Goal: Transaction & Acquisition: Register for event/course

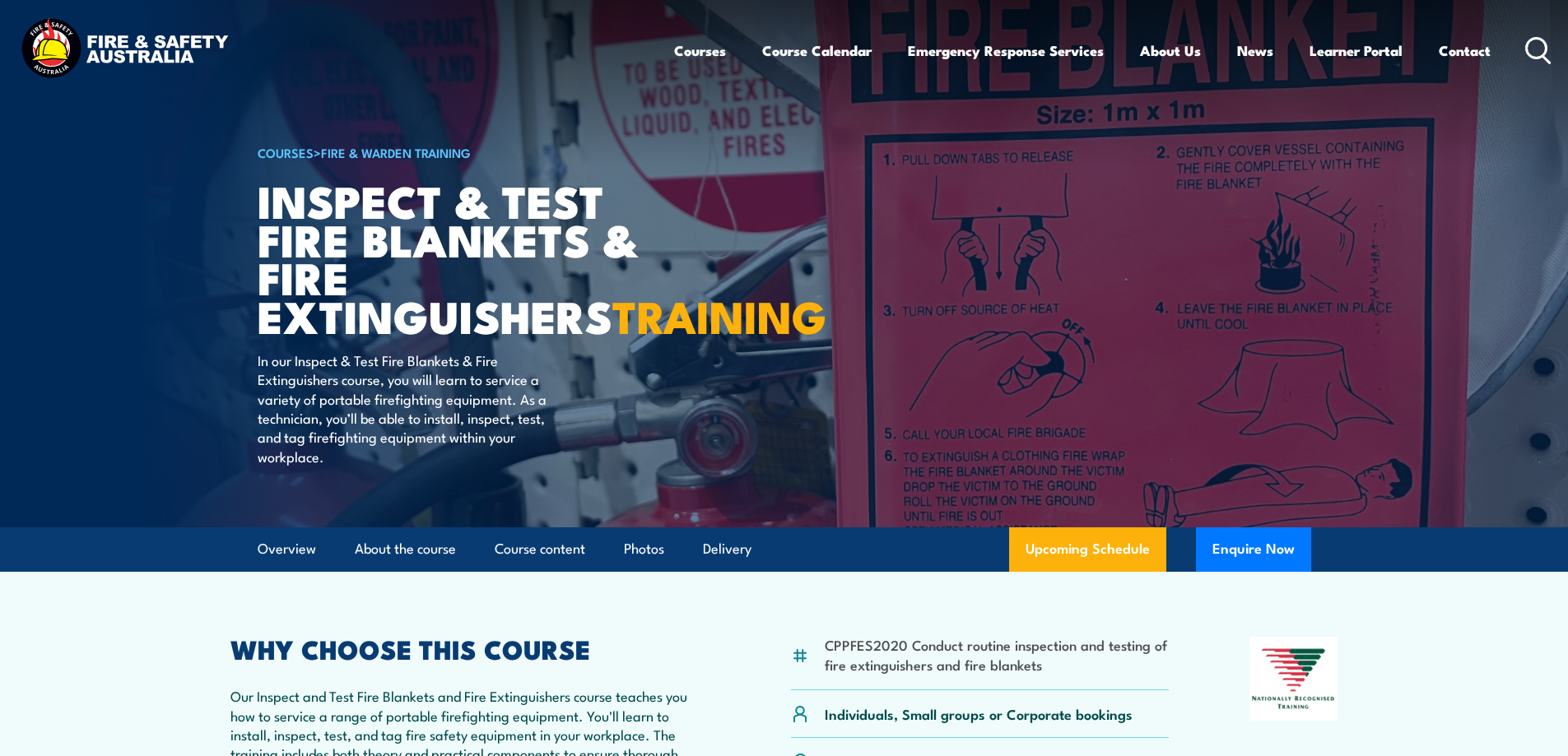
click at [240, 382] on img at bounding box center [784, 263] width 1568 height 527
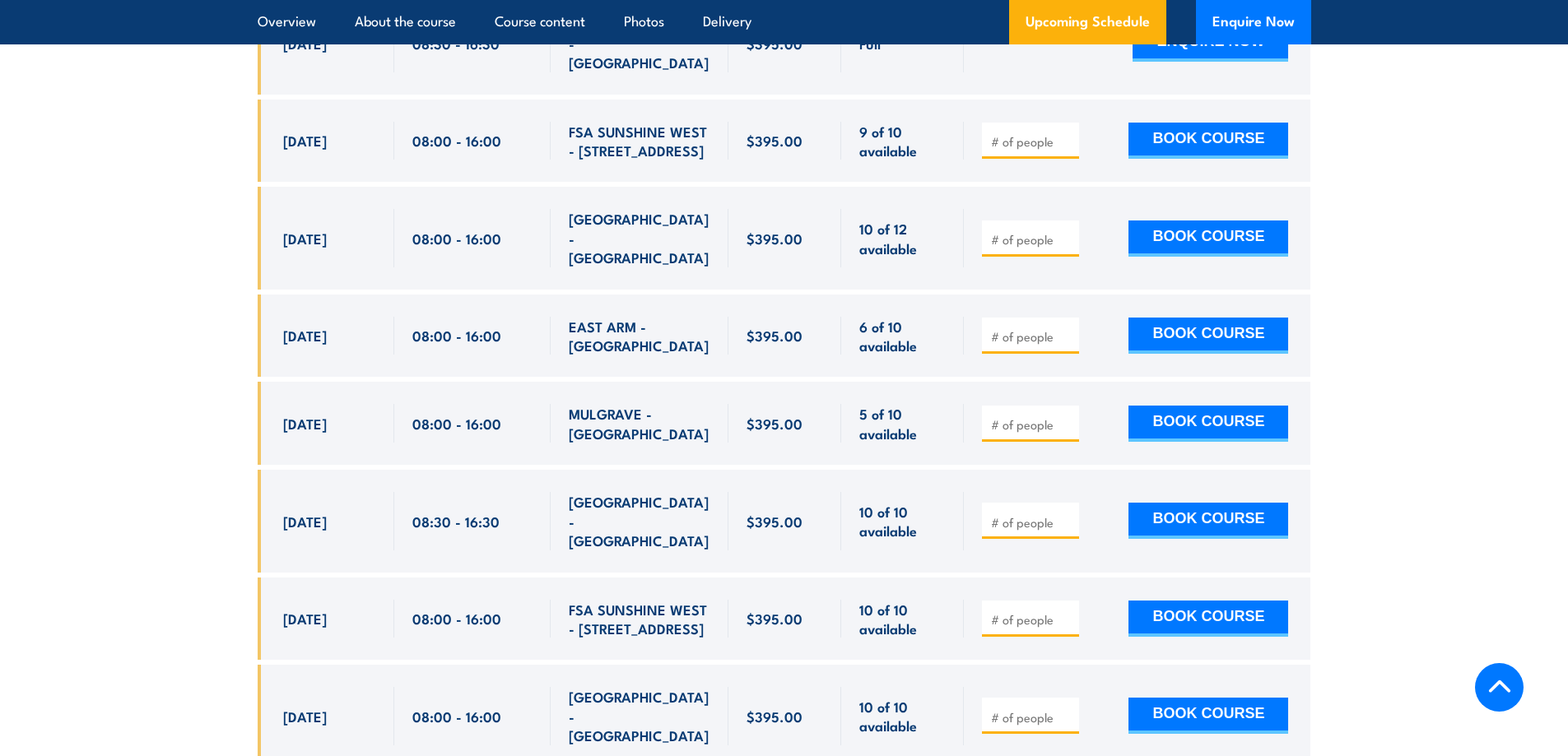
scroll to position [3584, 0]
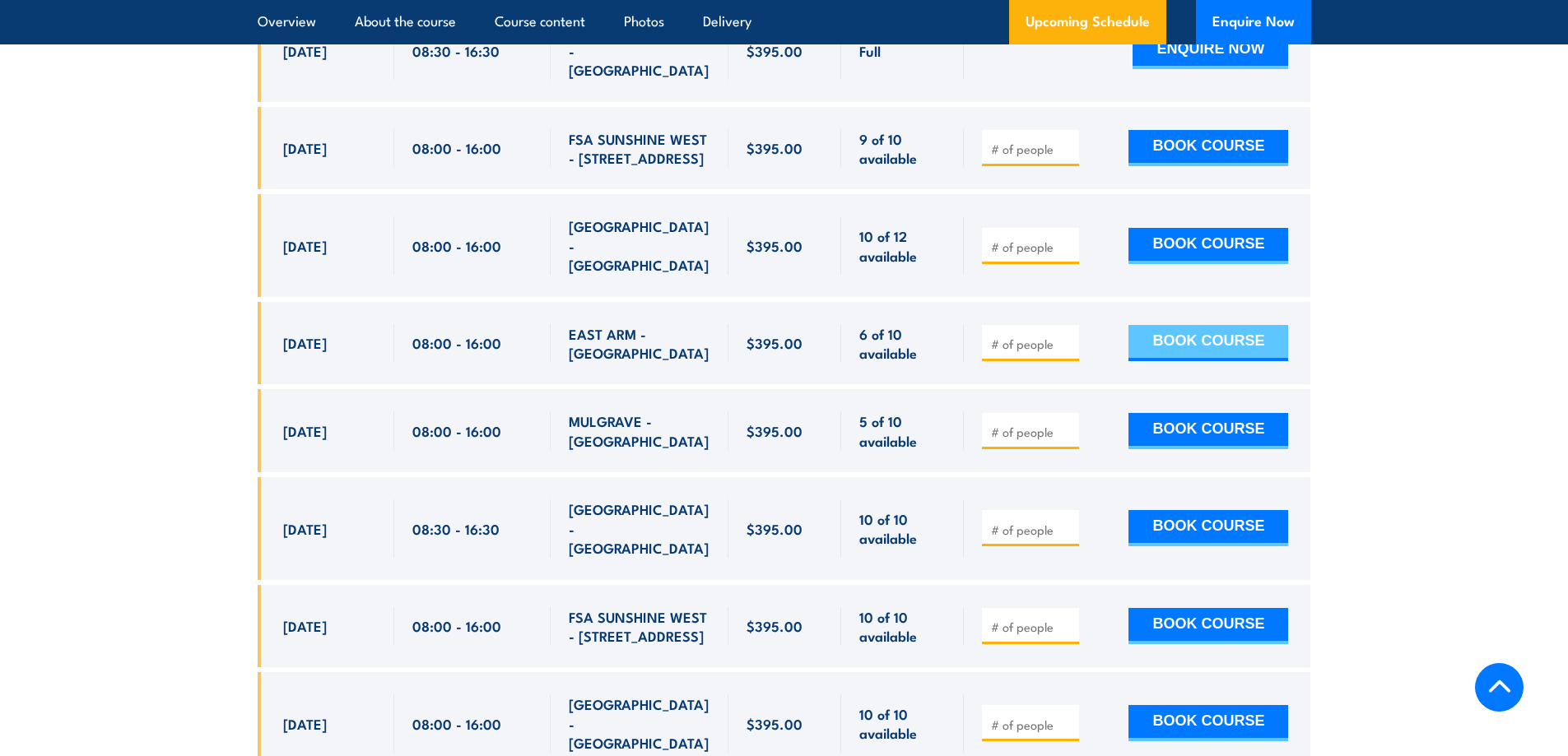
click at [1206, 325] on button "BOOK COURSE" at bounding box center [1208, 343] width 160 height 36
type input "1"
click at [1068, 336] on input "1" at bounding box center [1031, 344] width 82 height 16
click at [1262, 325] on button "BOOK COURSE" at bounding box center [1208, 343] width 160 height 36
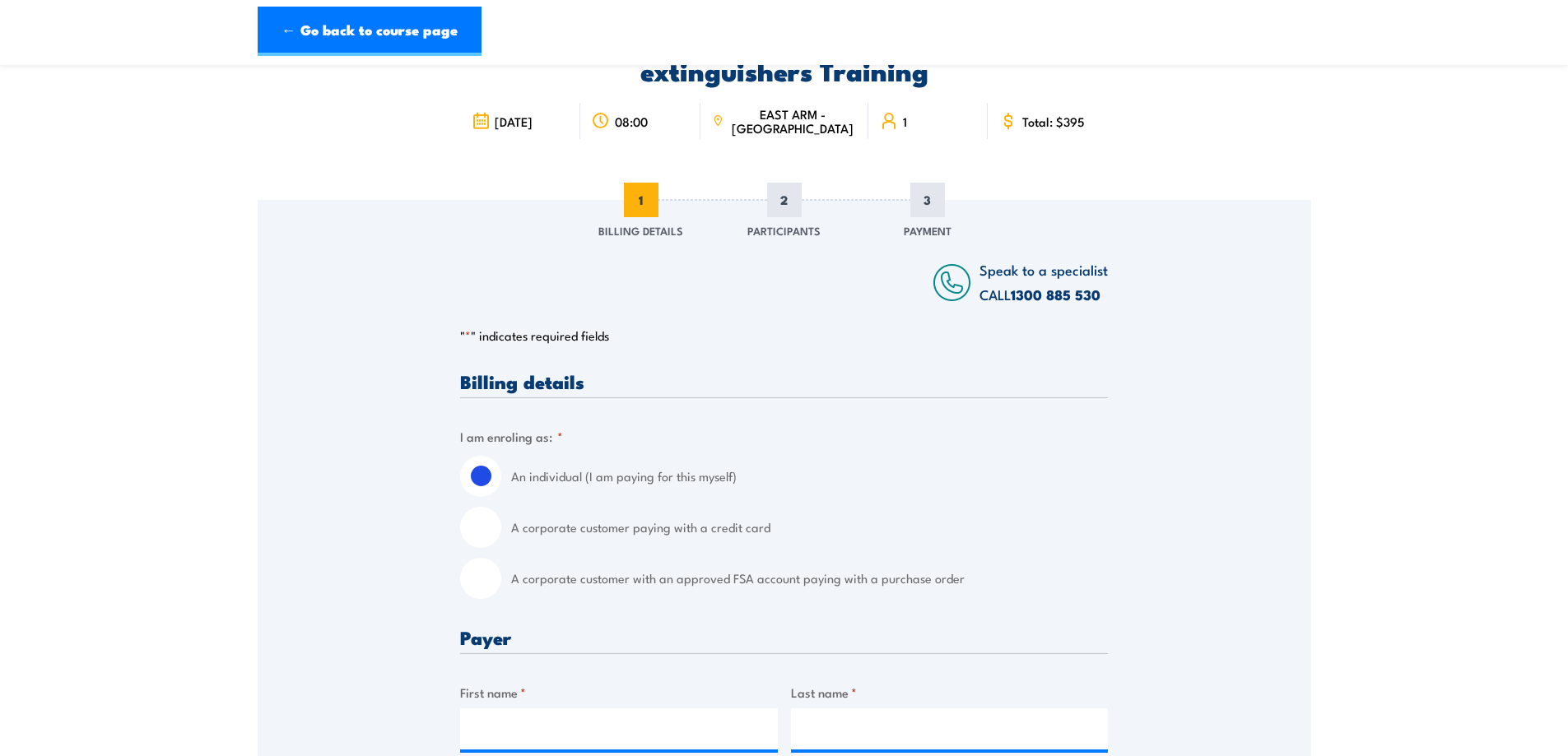
scroll to position [132, 0]
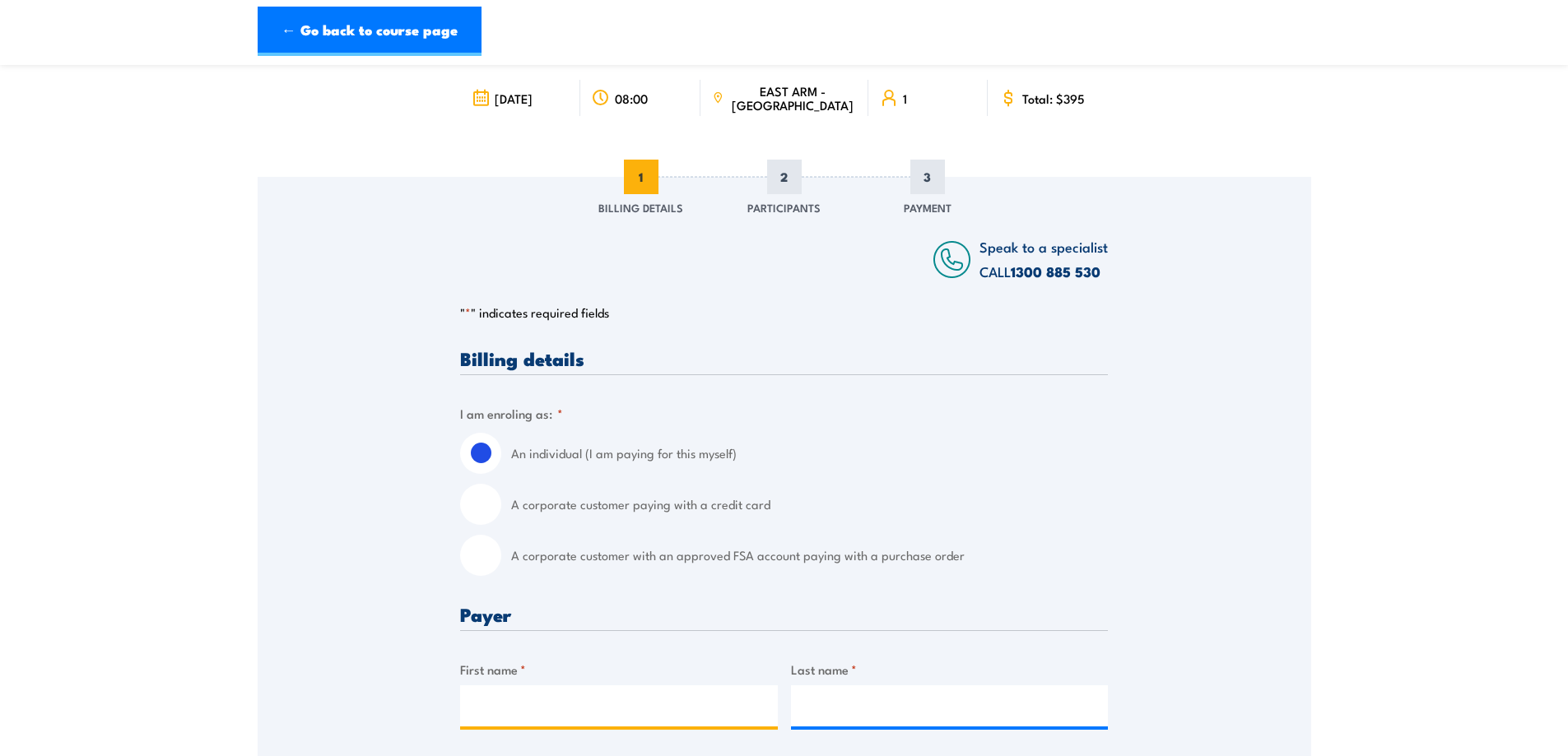
click at [623, 709] on input "First name *" at bounding box center [618, 706] width 317 height 41
type input "[PERSON_NAME]"
type input "Greening"
click at [655, 707] on input "[PERSON_NAME]" at bounding box center [618, 706] width 317 height 41
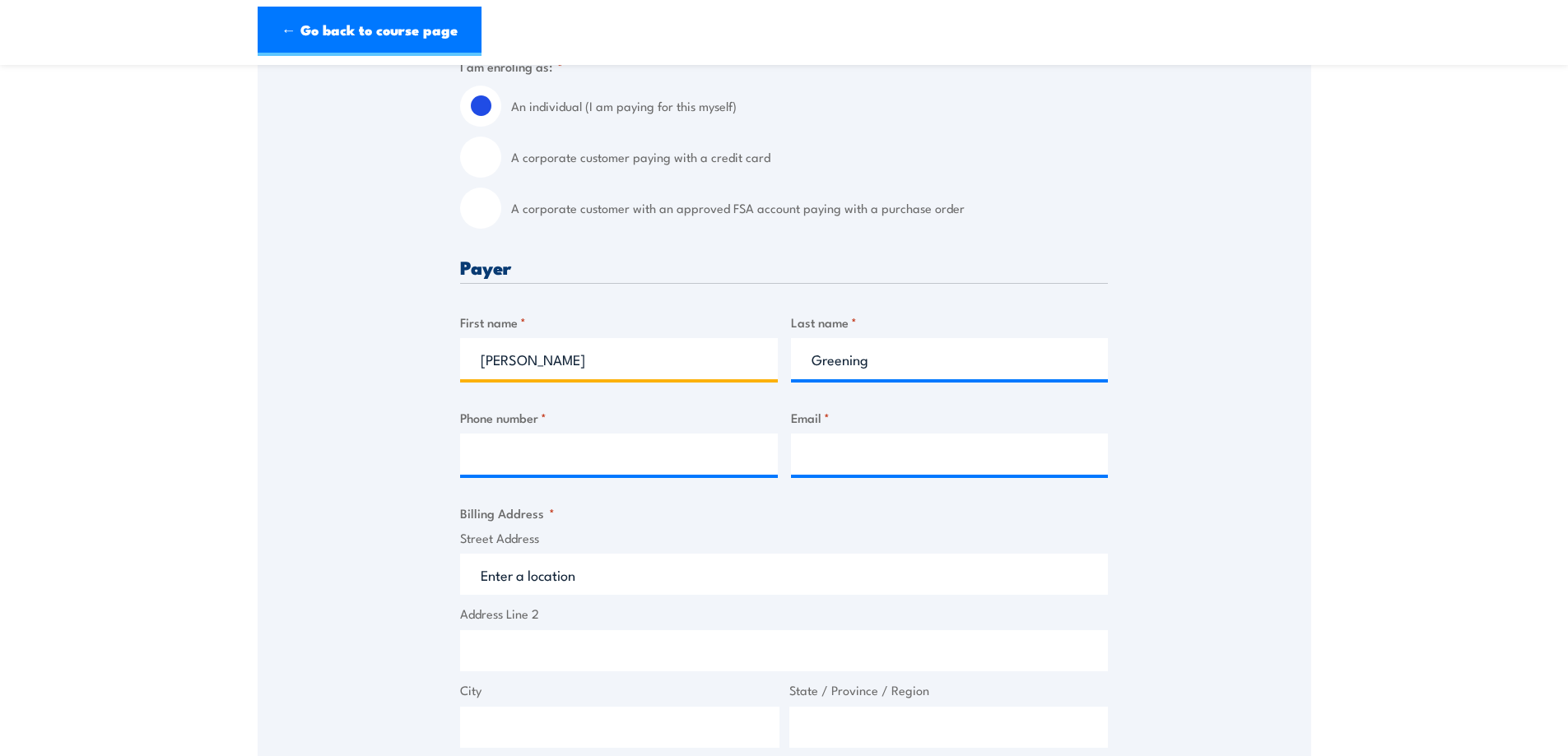
scroll to position [485, 0]
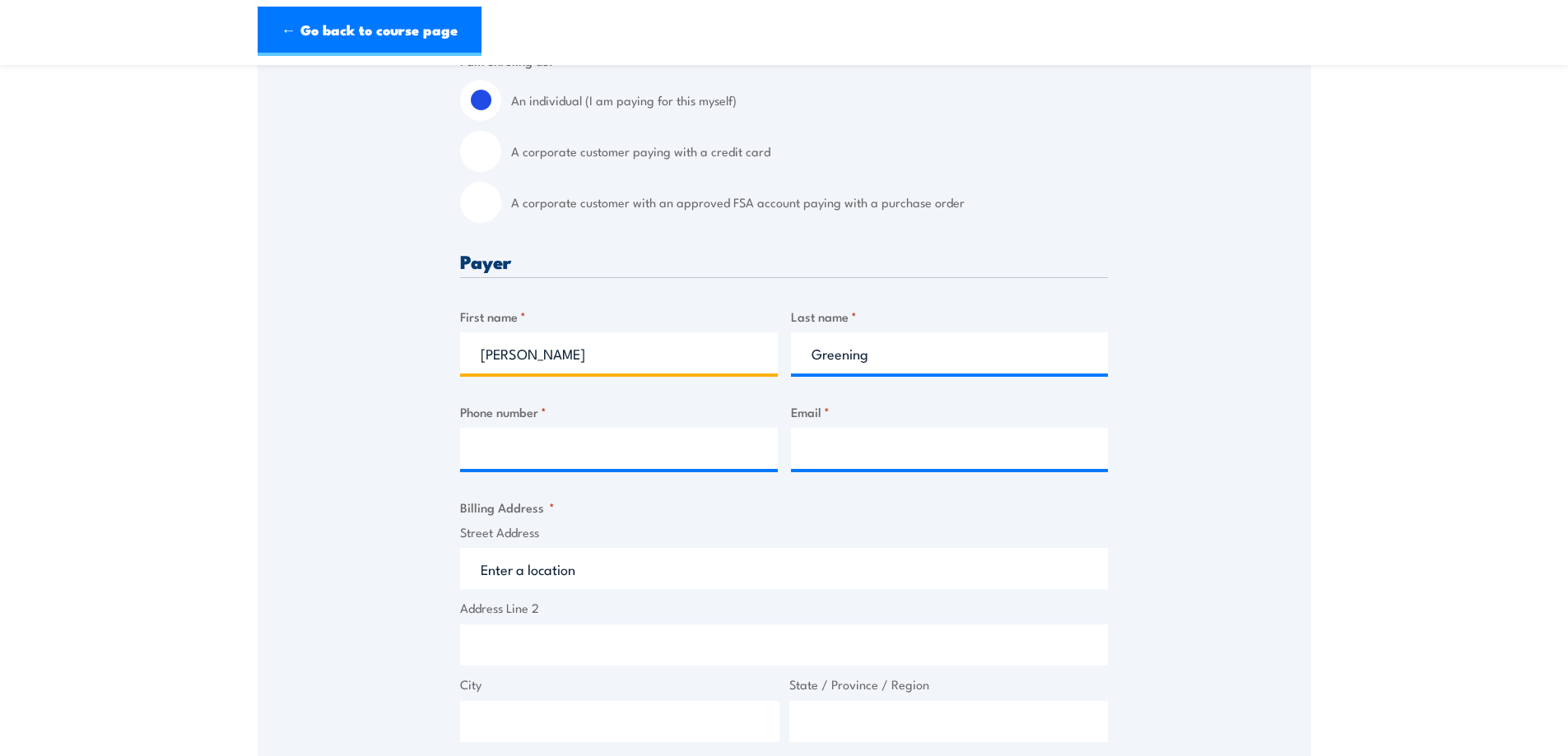
type input "[PERSON_NAME]"
click at [541, 452] on input "Phone number *" at bounding box center [618, 449] width 317 height 41
type input "0421479878"
click at [820, 443] on input "Email *" at bounding box center [949, 449] width 317 height 41
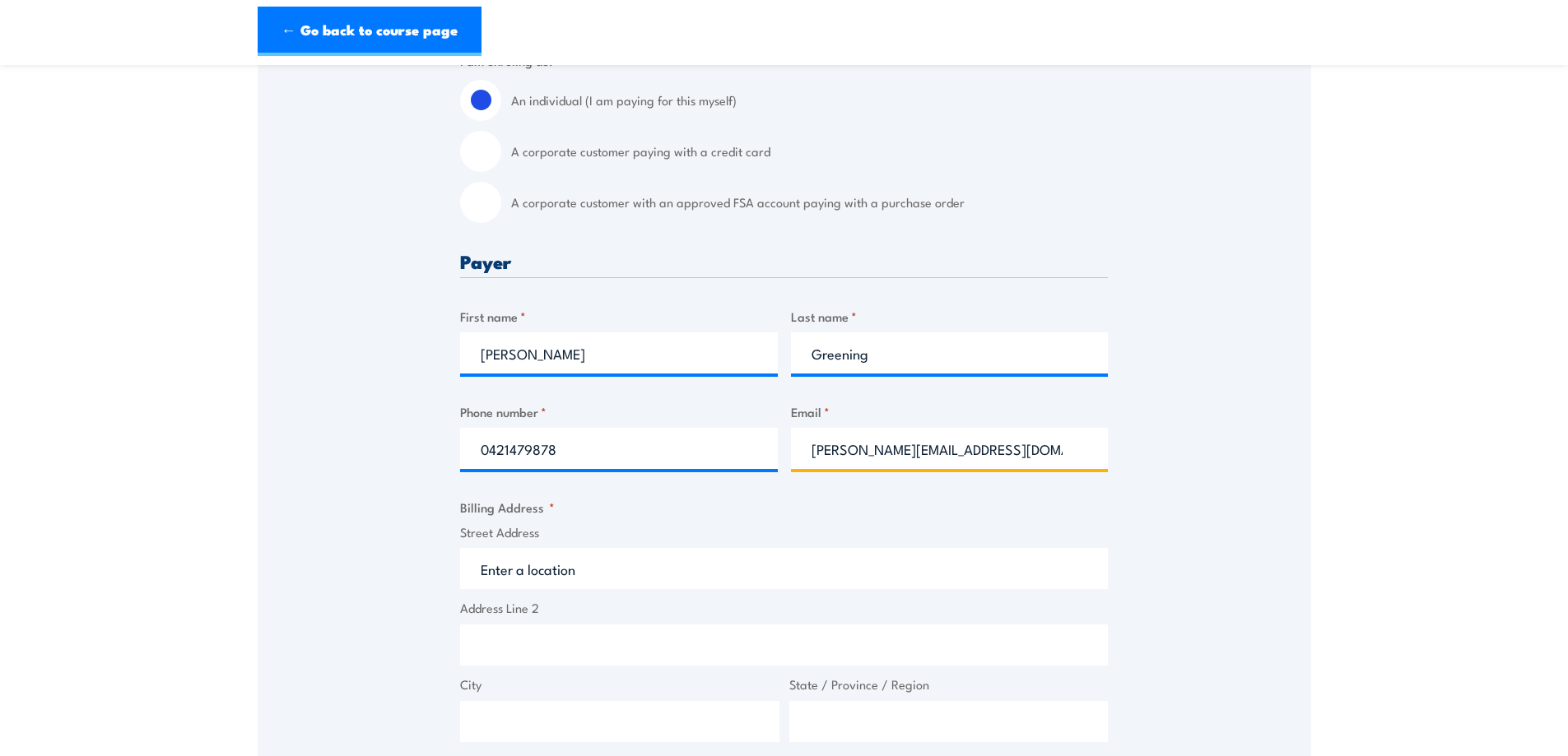
type input "[PERSON_NAME][EMAIL_ADDRESS][DOMAIN_NAME]"
click at [647, 569] on input "Street Address" at bounding box center [783, 568] width 648 height 41
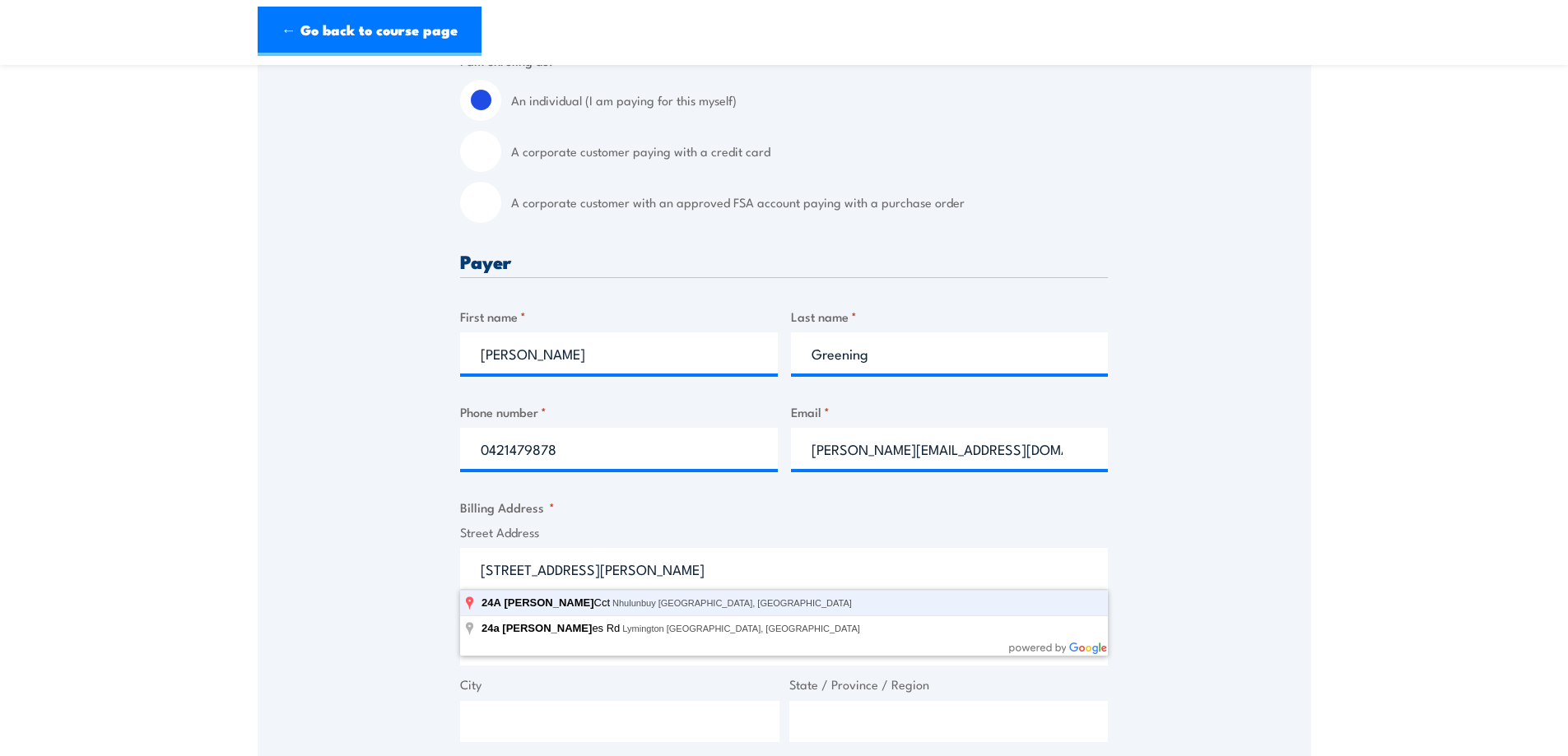
type input "[STREET_ADDRESS][PERSON_NAME]"
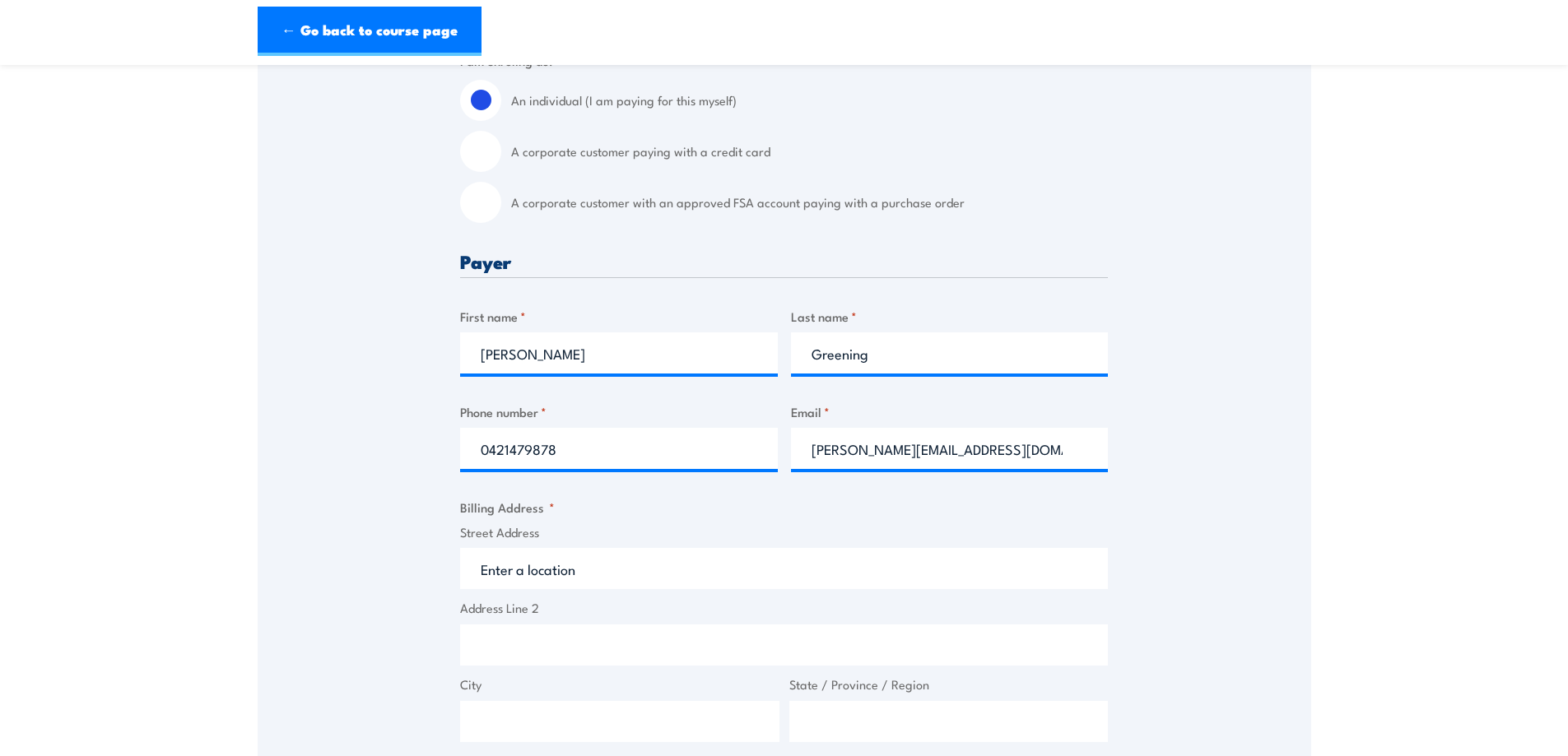
type input "24A [PERSON_NAME] Cct"
type input "Nhulunbuy"
type input "[GEOGRAPHIC_DATA]"
type input "0880"
select select "[GEOGRAPHIC_DATA]"
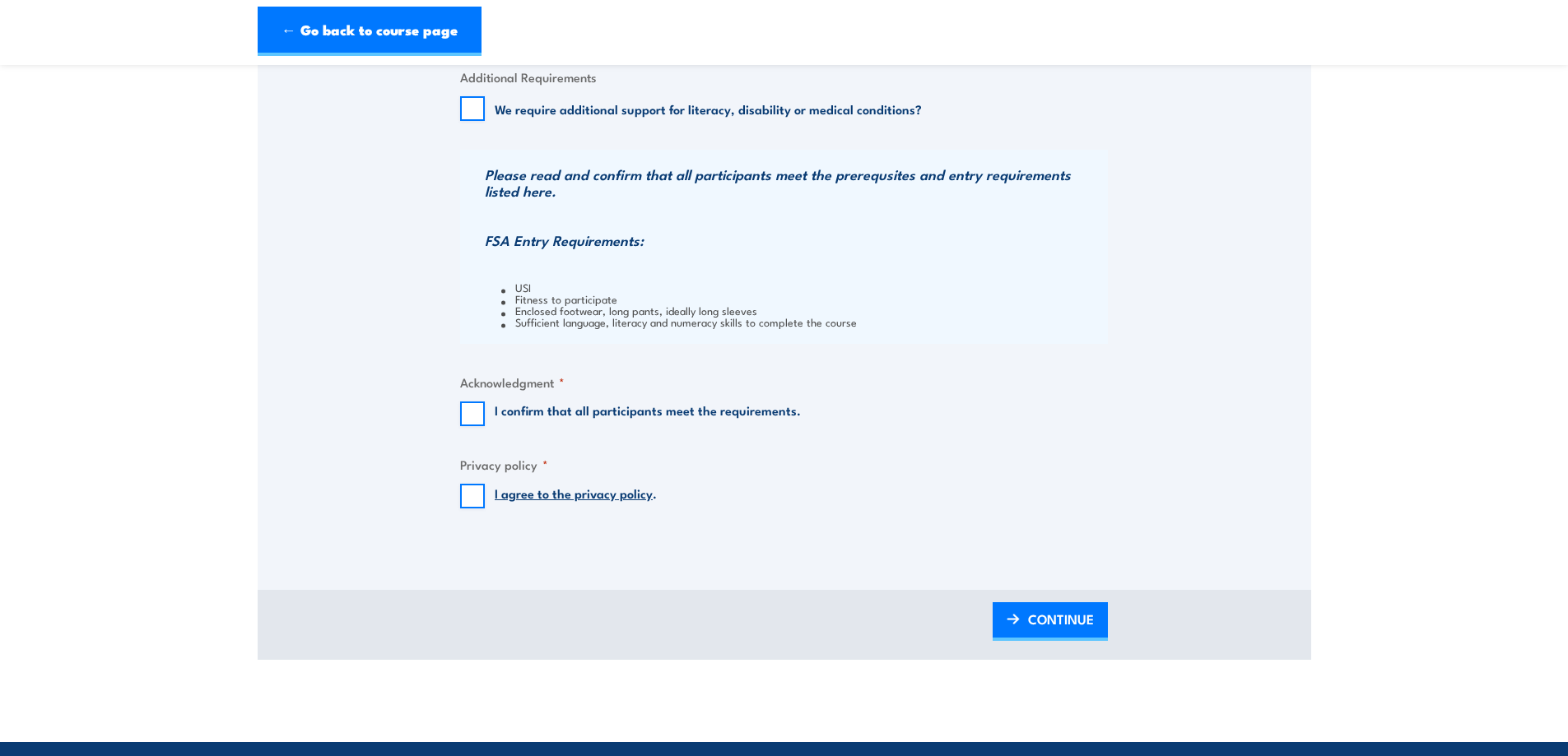
scroll to position [1237, 0]
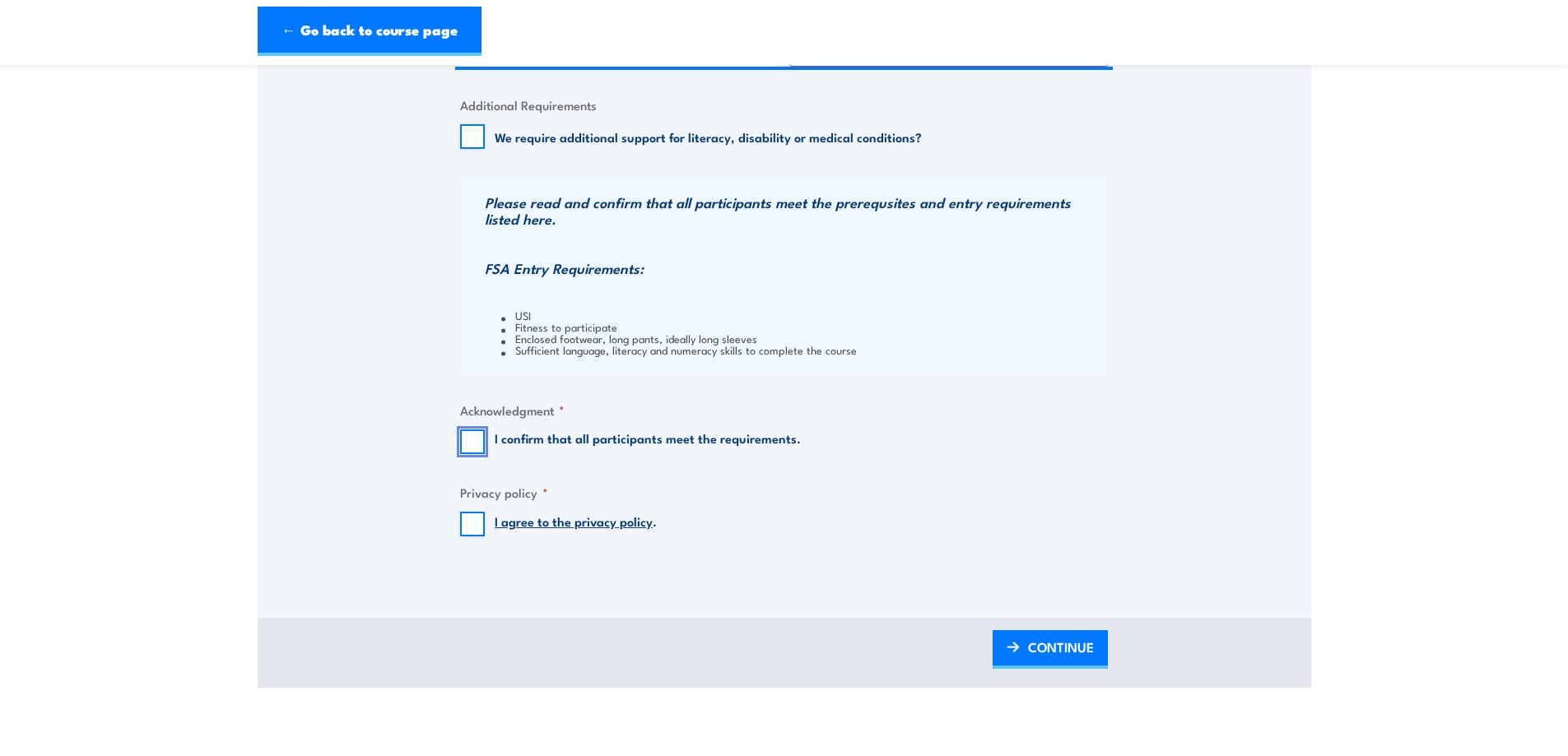
click at [468, 445] on input "I confirm that all participants meet the requirements." at bounding box center [472, 441] width 25 height 25
checkbox input "true"
click at [481, 521] on input "I agree to the privacy policy ." at bounding box center [472, 524] width 25 height 25
checkbox input "true"
click at [1044, 644] on span "CONTINUE" at bounding box center [1061, 648] width 66 height 44
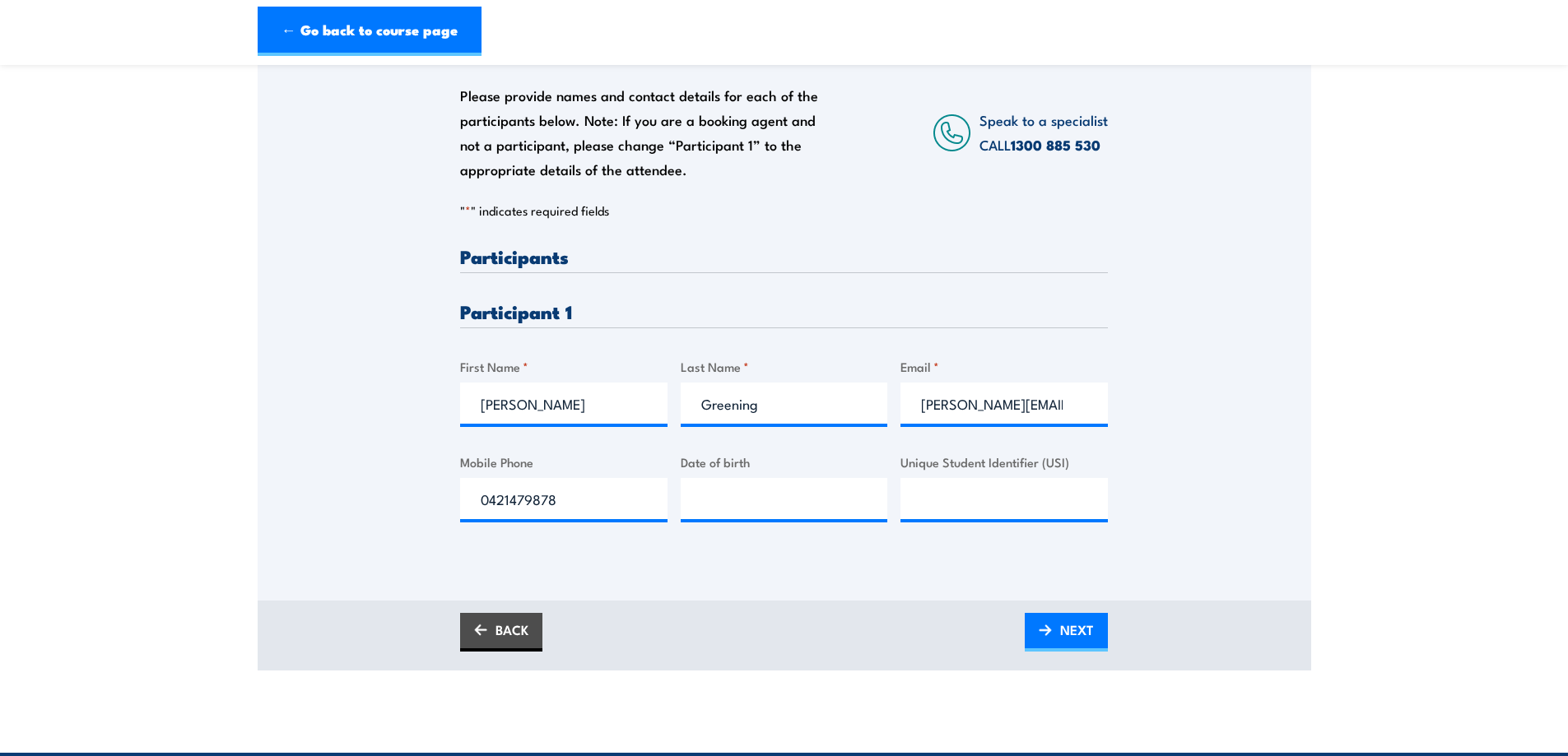
scroll to position [301, 0]
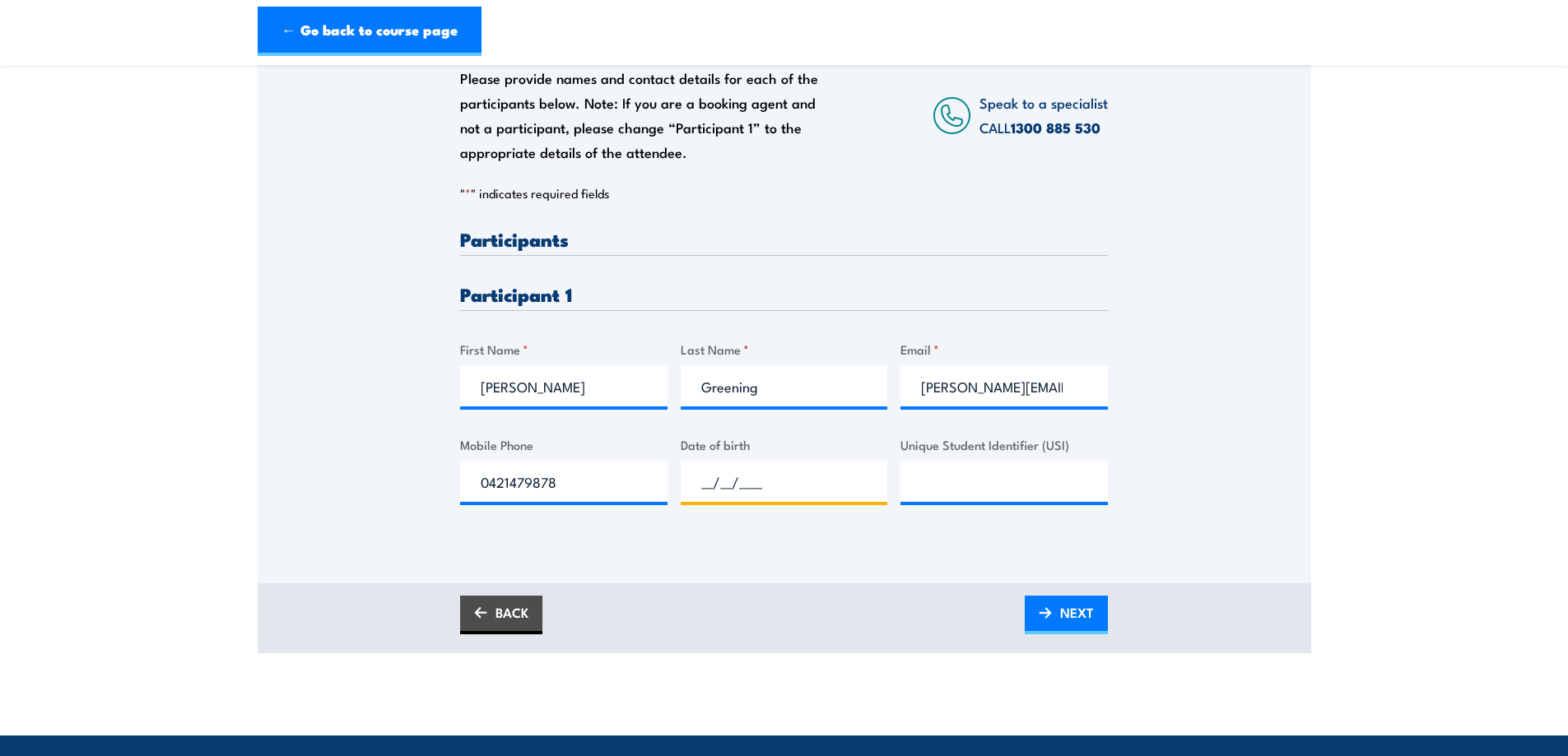
click at [765, 484] on input "__/__/____" at bounding box center [784, 481] width 207 height 41
type input "[DATE]"
click at [970, 487] on input "Unique Student Identifier (USI)" at bounding box center [1004, 481] width 207 height 41
click at [1072, 387] on input "[PERSON_NAME][EMAIL_ADDRESS][DOMAIN_NAME]" at bounding box center [1004, 386] width 207 height 41
click at [922, 482] on input "Unique Student Identifier (USI)" at bounding box center [1004, 481] width 207 height 41
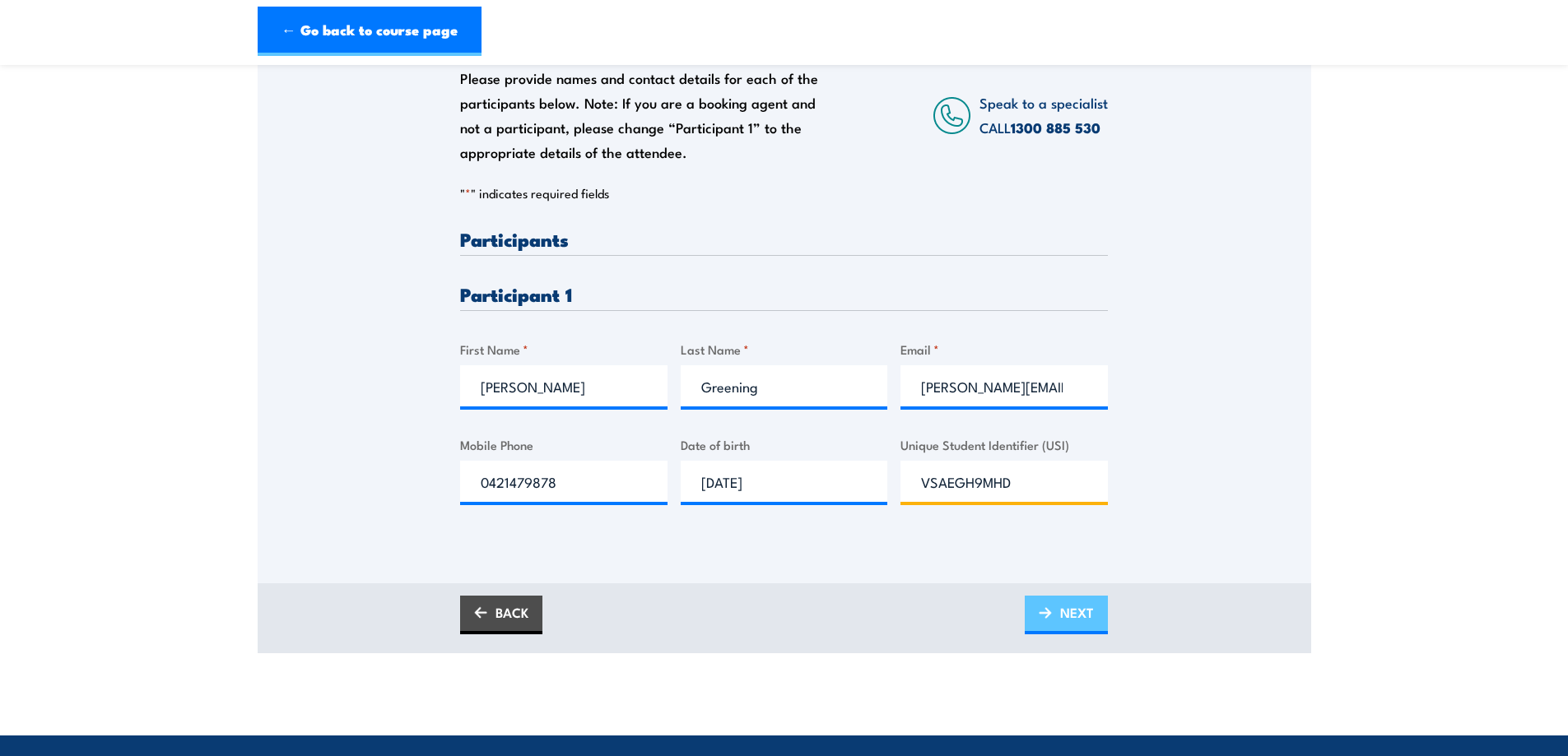
type input "VSAEGH9MHD"
click at [1039, 600] on link "NEXT" at bounding box center [1066, 615] width 83 height 39
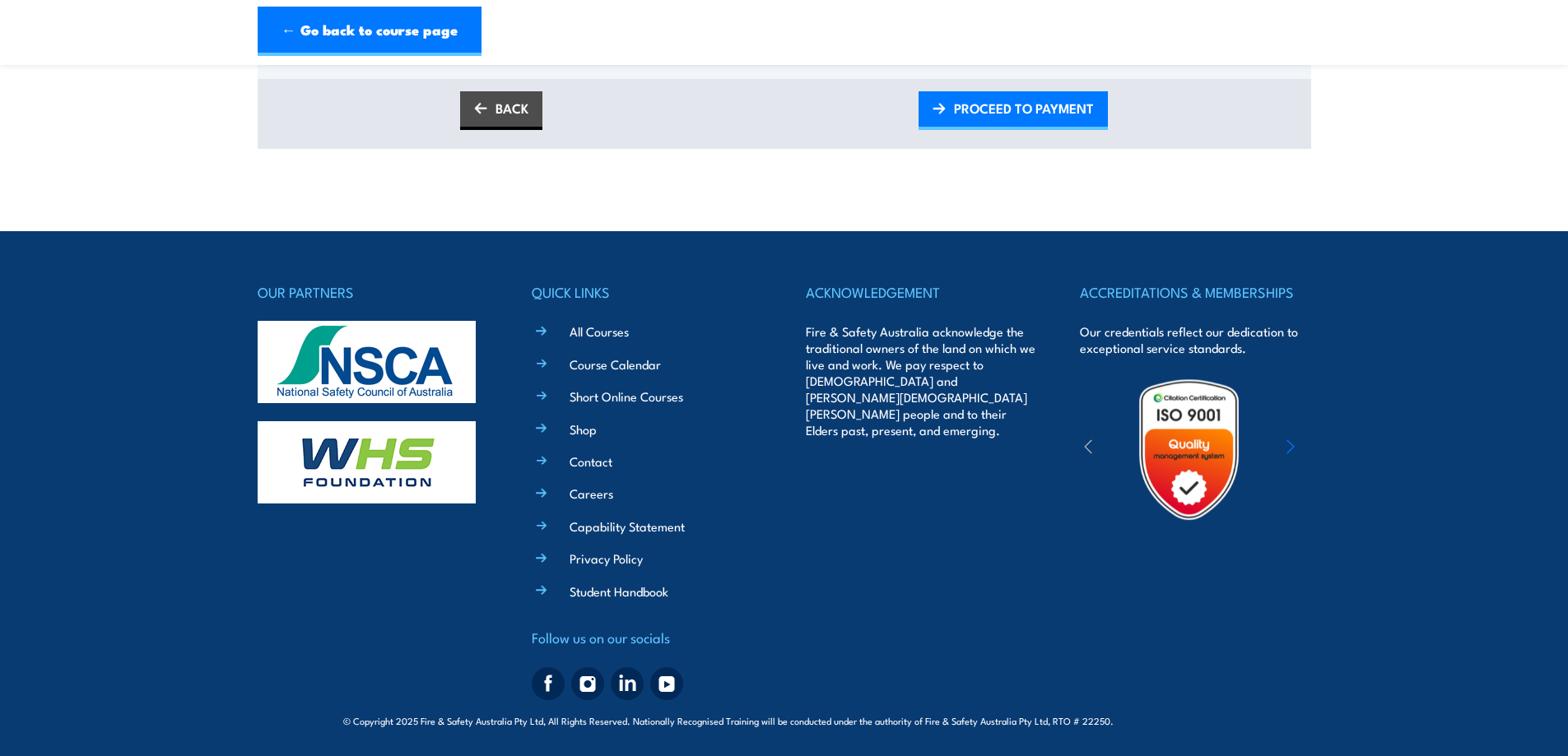
scroll to position [312, 0]
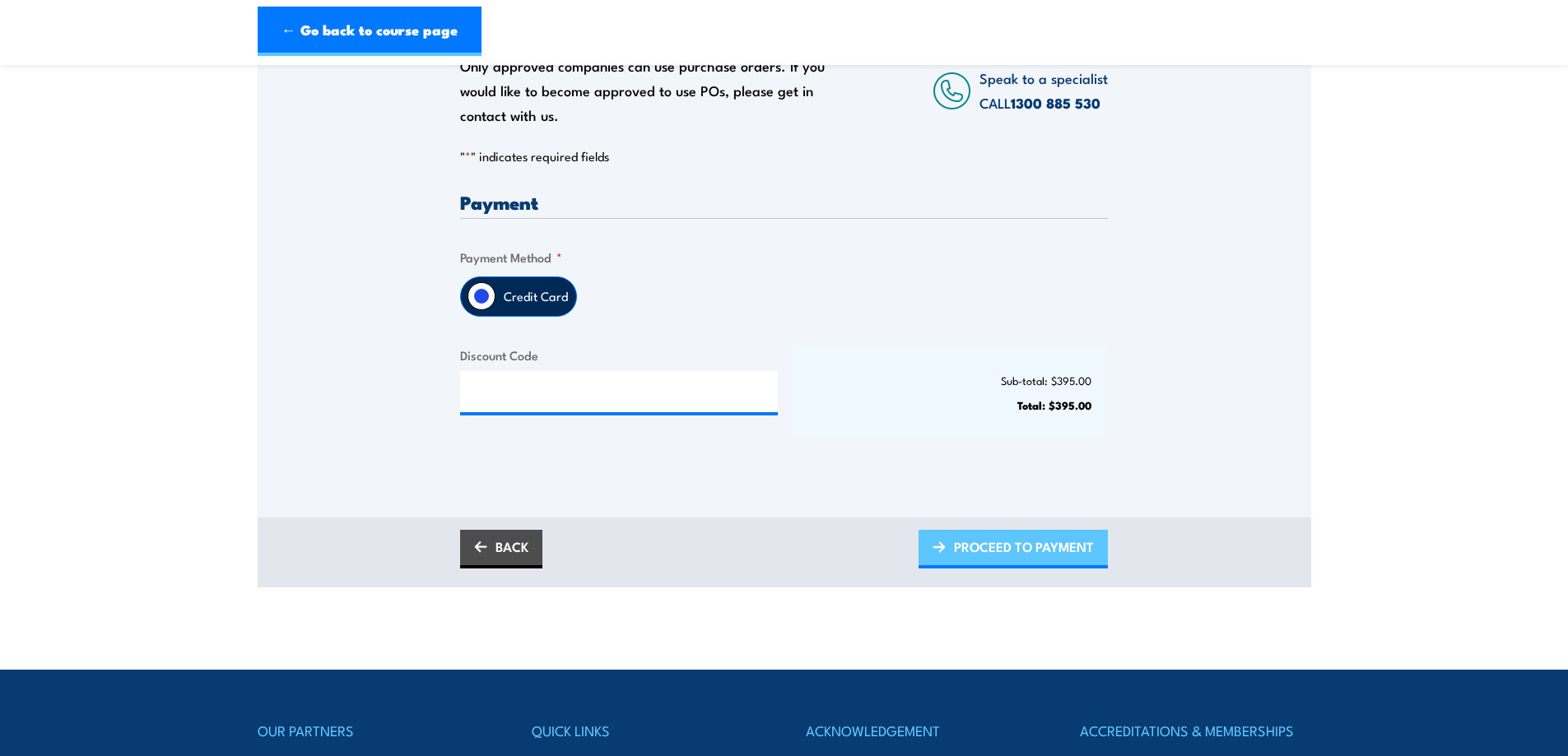
click at [1013, 547] on span "PROCEED TO PAYMENT" at bounding box center [1024, 547] width 140 height 44
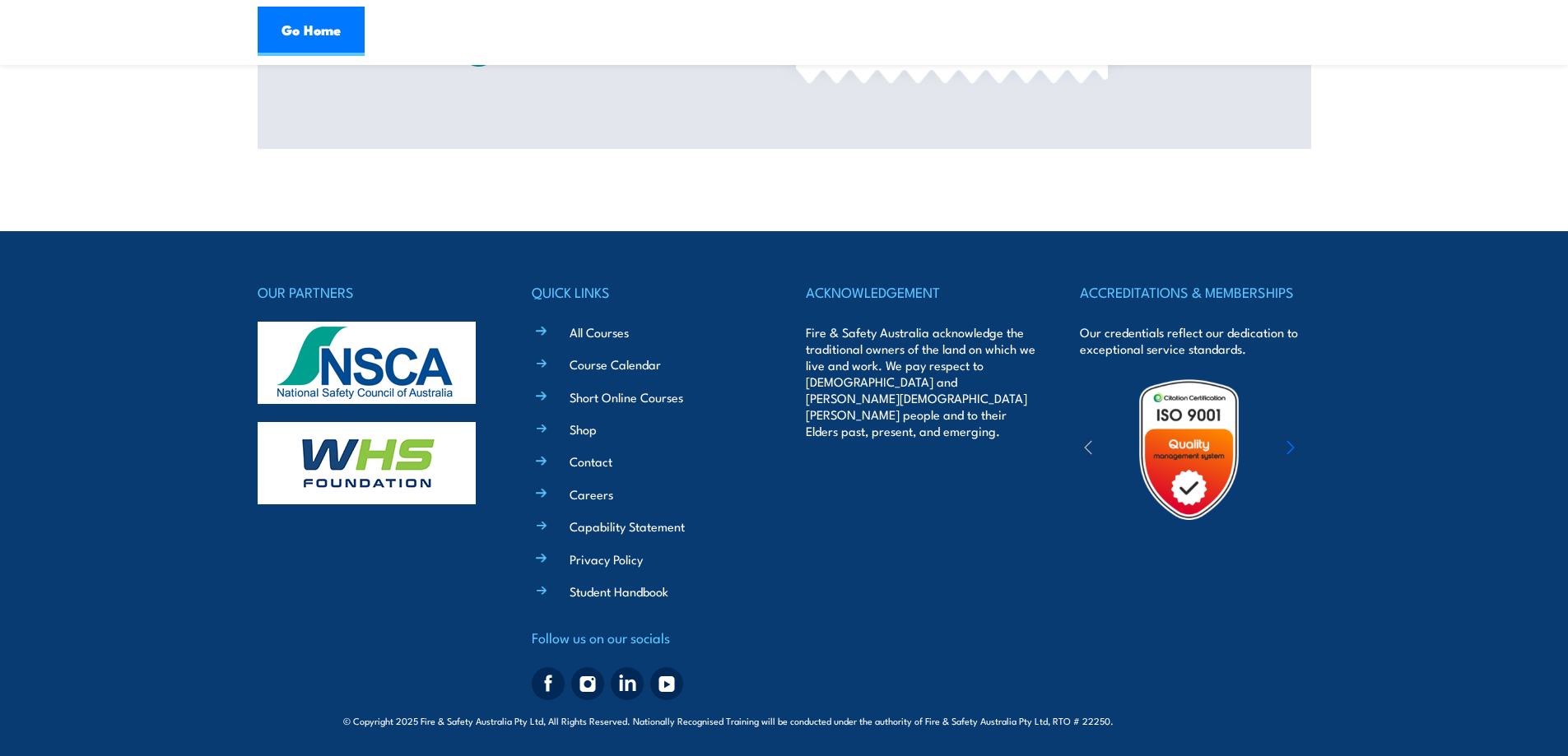
scroll to position [348, 0]
